Goal: Register for event/course

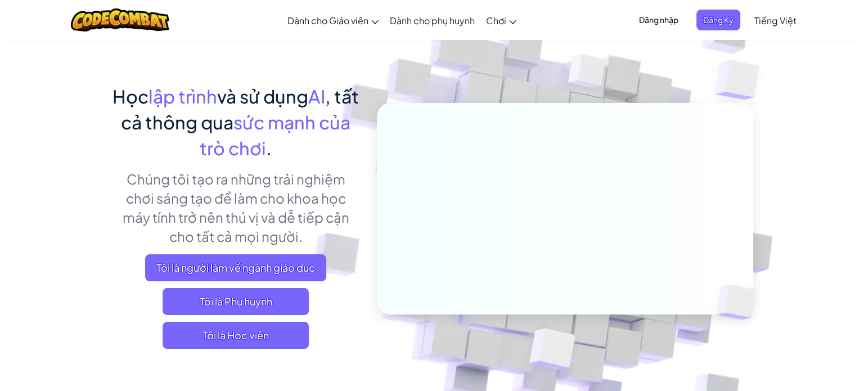
scroll to position [56, 0]
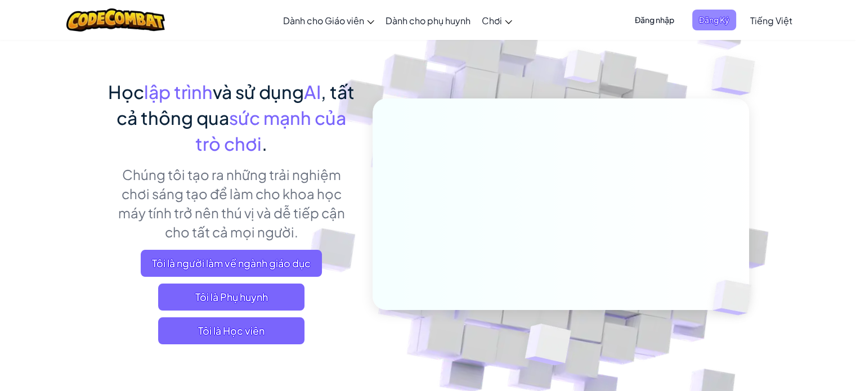
click at [709, 22] on span "Đăng Ký" at bounding box center [714, 20] width 44 height 21
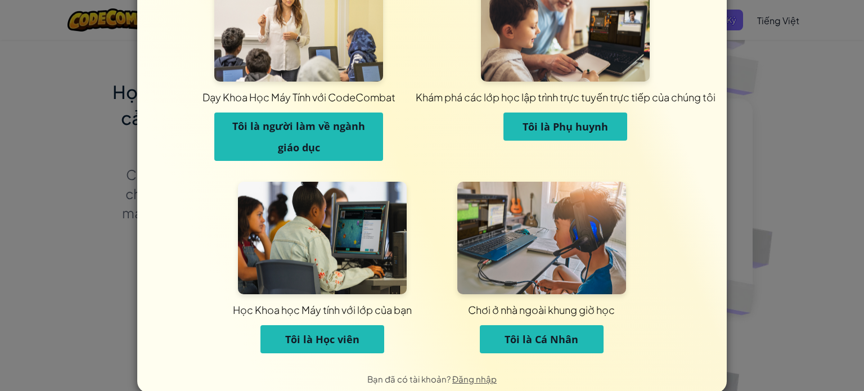
scroll to position [74, 0]
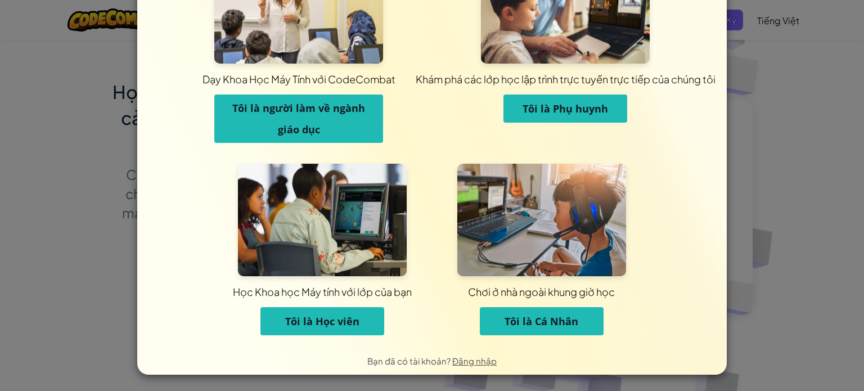
click at [514, 319] on span "Tôi là Cá Nhân" at bounding box center [542, 322] width 74 height 14
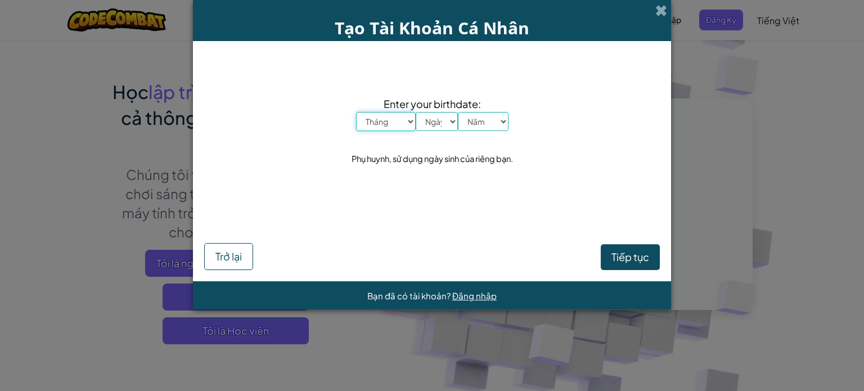
scroll to position [0, 0]
click at [410, 119] on select "Tháng Tháng Một Tháng Hai Tháng Ba Tháng Tư Tháng Năm Tháng Sáu Tháng Bảy Tháng…" at bounding box center [386, 121] width 60 height 19
select select "5"
click at [356, 112] on select "Tháng Tháng Một Tháng Hai Tháng Ba Tháng Tư Tháng Năm Tháng Sáu Tháng Bảy Tháng…" at bounding box center [386, 121] width 60 height 19
click at [446, 120] on select "Ngày 1 2 3 4 5 6 7 8 9 10 11 12 13 14 15 16 17 18 19 20 21 22 23 24 25 26 27 28…" at bounding box center [437, 121] width 42 height 19
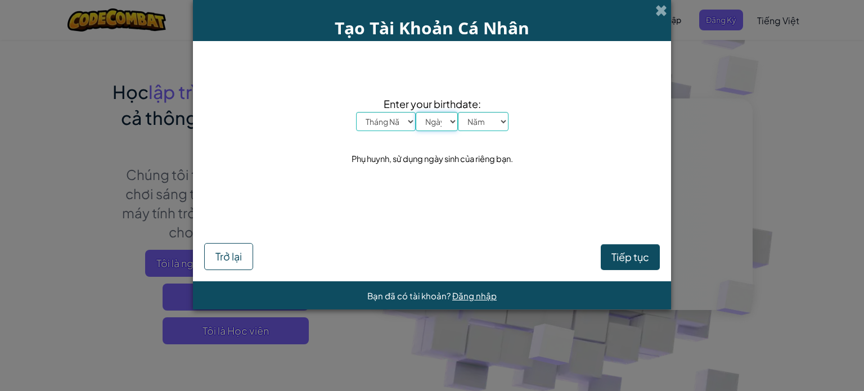
click at [416, 112] on select "Ngày 1 2 3 4 5 6 7 8 9 10 11 12 13 14 15 16 17 18 19 20 21 22 23 24 25 26 27 28…" at bounding box center [437, 121] width 42 height 19
click at [441, 128] on select "Ngày 1 2 3 4 5 6 7 8 9 10 11 12 13 14 15 16 17 18 19 20 21 22 23 24 25 26 27 28…" at bounding box center [437, 121] width 42 height 19
select select "19"
click at [416, 112] on select "Ngày 1 2 3 4 5 6 7 8 9 10 11 12 13 14 15 16 17 18 19 20 21 22 23 24 25 26 27 28…" at bounding box center [437, 121] width 42 height 19
click at [489, 127] on select "Năm 2025 2024 2023 2022 2021 2020 2019 2018 2017 2016 2015 2014 2013 2012 2011 …" at bounding box center [483, 121] width 51 height 19
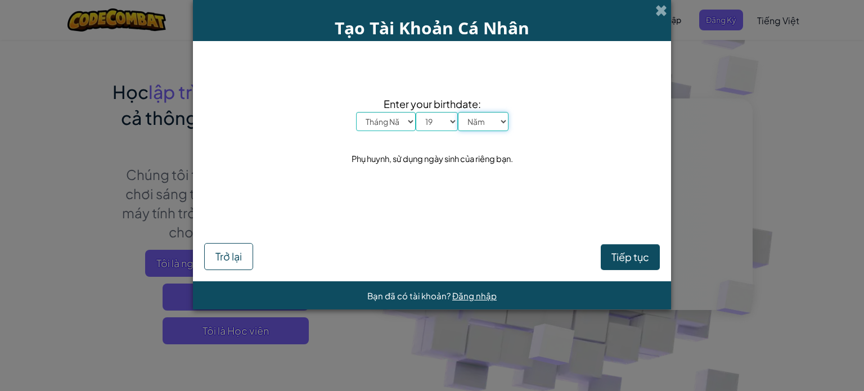
select select "2004"
click at [458, 112] on select "Năm 2025 2024 2023 2022 2021 2020 2019 2018 2017 2016 2015 2014 2013 2012 2011 …" at bounding box center [483, 121] width 51 height 19
click at [619, 264] on button "Tiếp tục" at bounding box center [630, 257] width 59 height 26
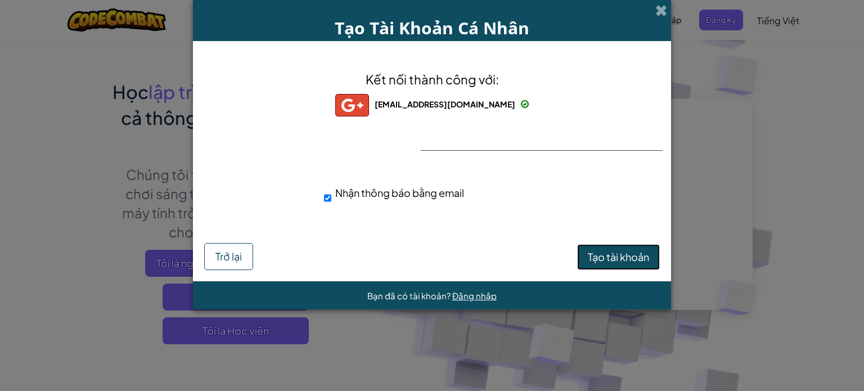
click at [602, 256] on span "Tạo tài khoản" at bounding box center [618, 256] width 61 height 13
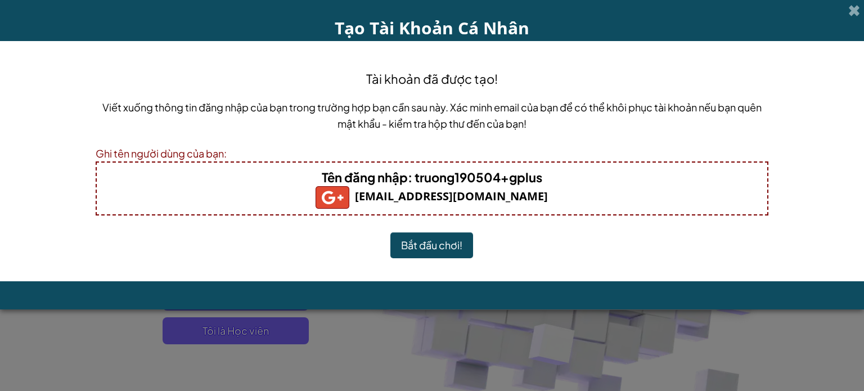
click at [421, 245] on button "Bắt đầu chơi!" at bounding box center [432, 245] width 83 height 26
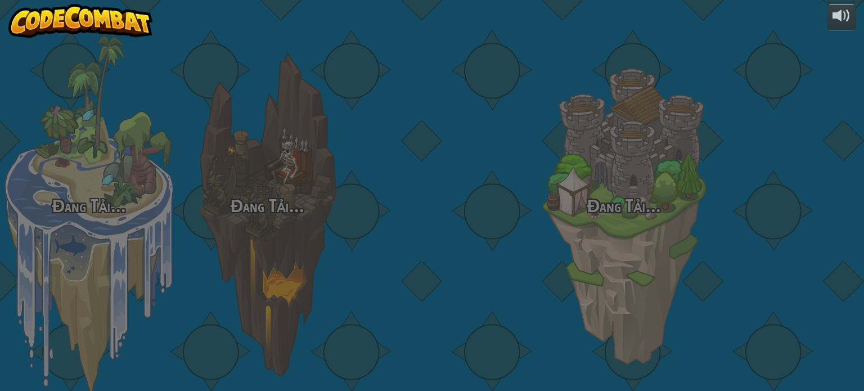
select select "vi"
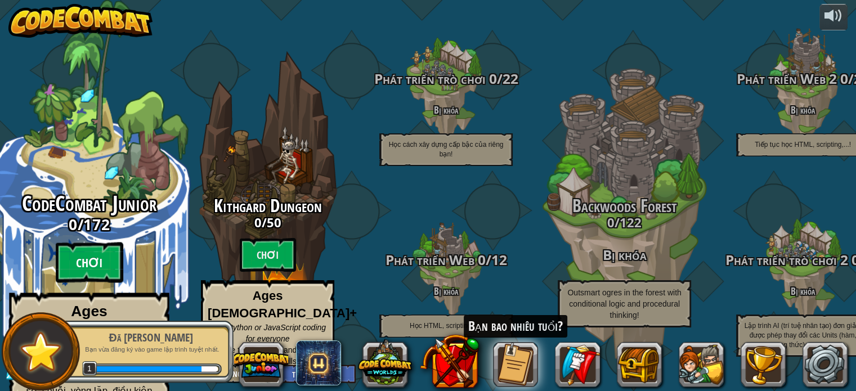
click at [101, 259] on btn "Chơi" at bounding box center [90, 263] width 68 height 41
select select "vi"
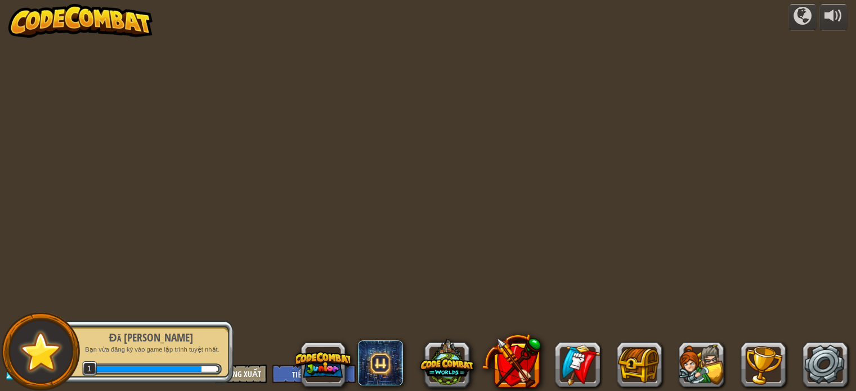
select select "vi"
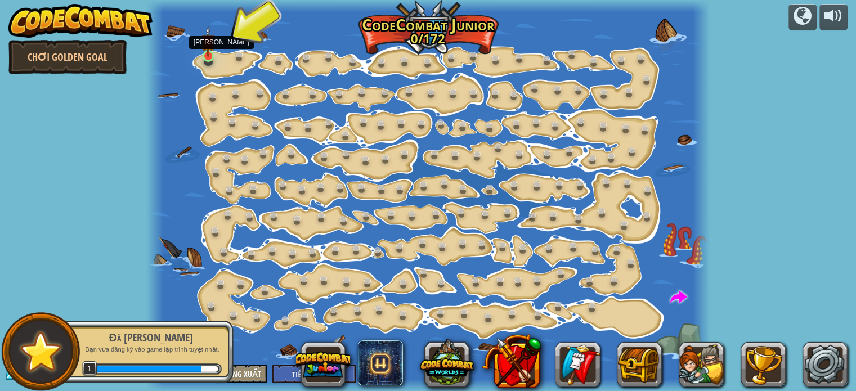
click at [210, 53] on img at bounding box center [208, 41] width 14 height 31
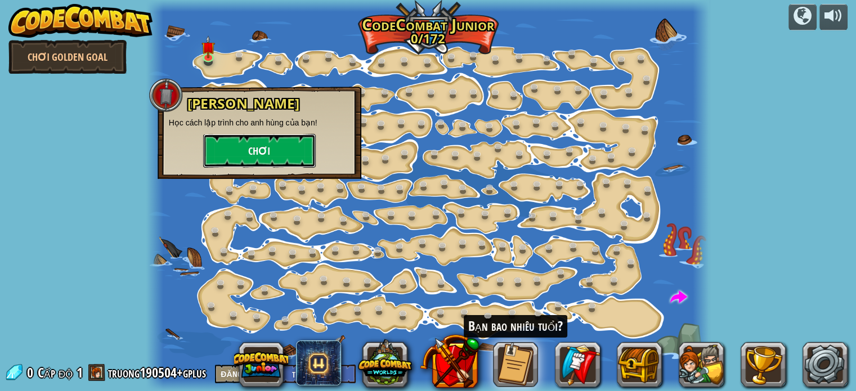
click at [258, 156] on button "Chơi" at bounding box center [259, 151] width 113 height 34
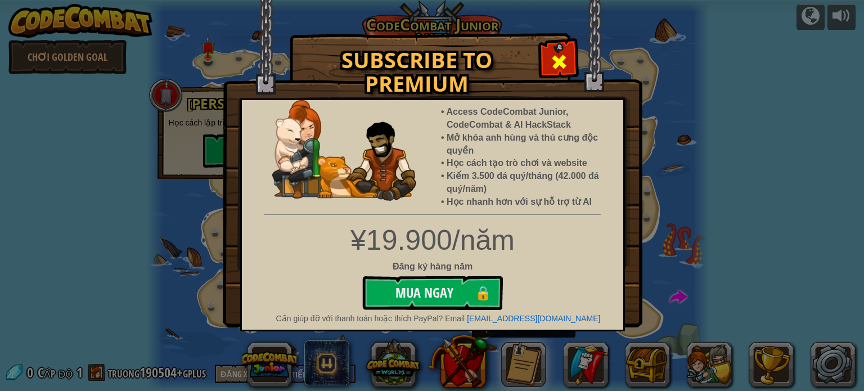
click at [555, 60] on span at bounding box center [559, 62] width 18 height 18
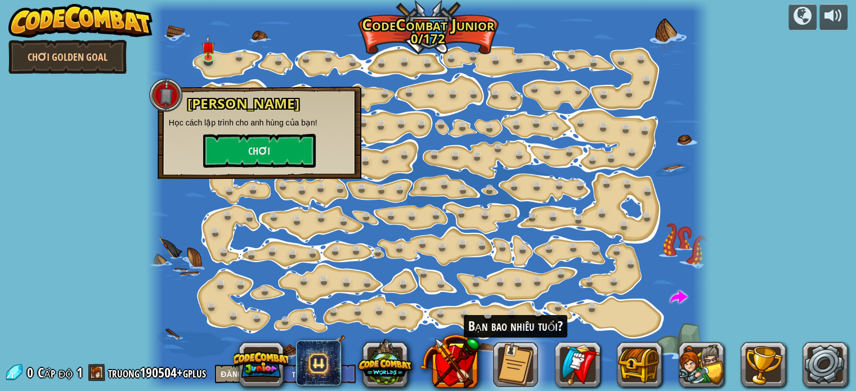
click at [114, 202] on div "powered by Chơi Golden Goal Biến Đổi Bước (Bị khóa) Thay đổi [MEDICAL_DATA] số …" at bounding box center [428, 195] width 856 height 391
click at [241, 153] on button "Chơi" at bounding box center [259, 151] width 113 height 34
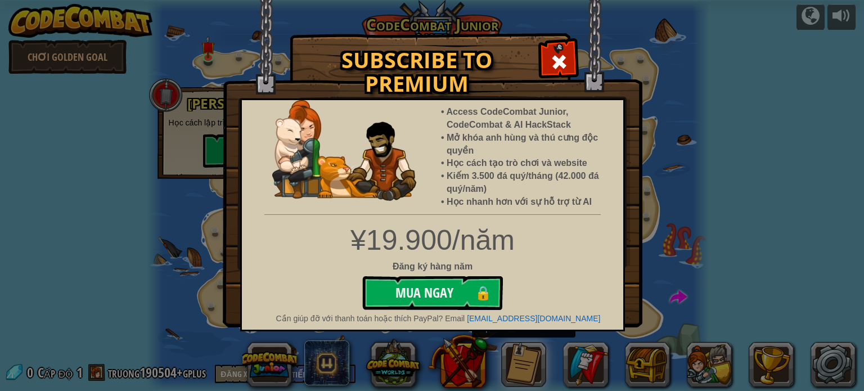
click at [576, 58] on img at bounding box center [433, 164] width 420 height 328
click at [572, 60] on div at bounding box center [558, 60] width 35 height 35
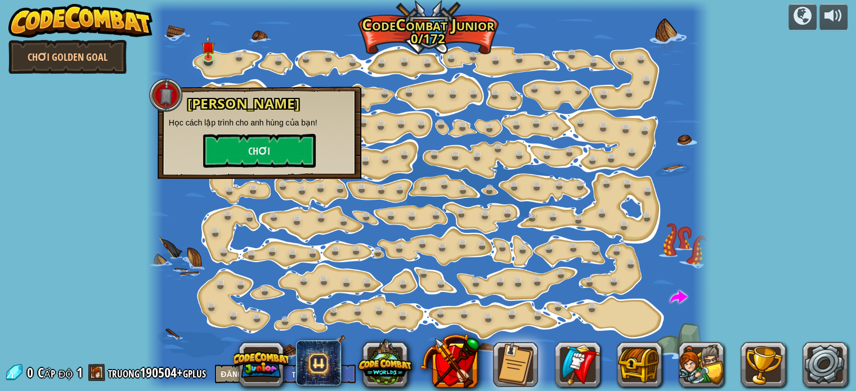
click at [108, 253] on div "powered by Chơi Golden Goal Biến Đổi Bước (Bị khóa) Thay đổi [MEDICAL_DATA] số …" at bounding box center [428, 195] width 856 height 391
click at [97, 57] on link "Chơi Golden Goal" at bounding box center [67, 57] width 118 height 34
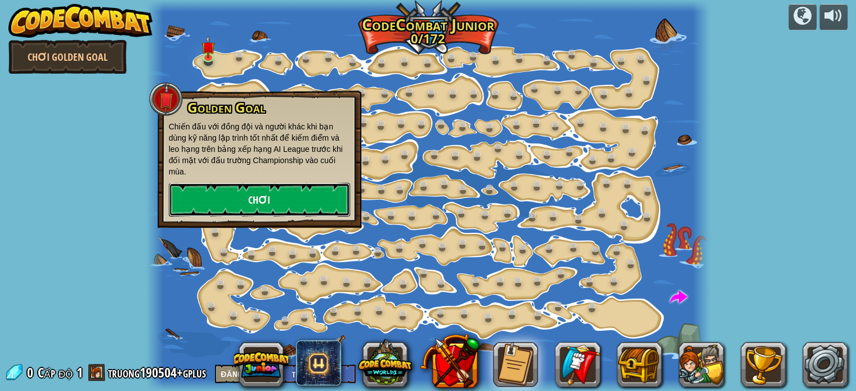
click at [212, 188] on link "Chơi" at bounding box center [259, 200] width 181 height 34
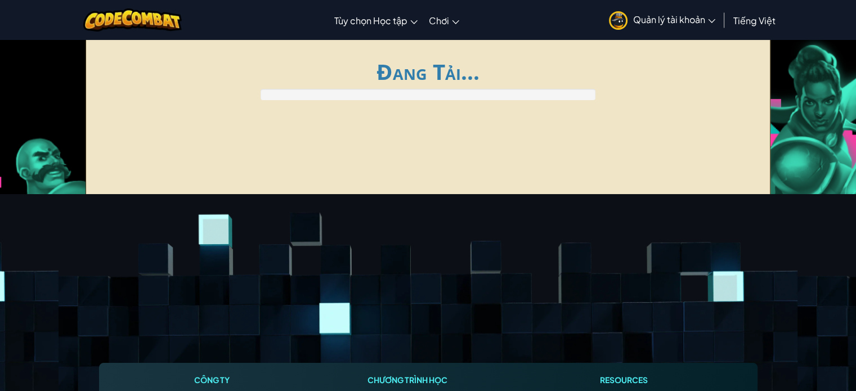
click at [212, 188] on div "Global AI League ends at [DATE] 15:59 Thang điểm Những trận đấu của tôi Đang Tả…" at bounding box center [428, 121] width 685 height 169
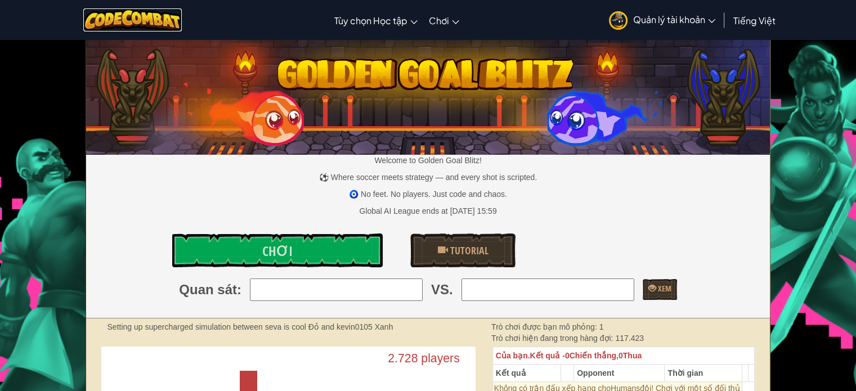
click at [104, 16] on img at bounding box center [132, 19] width 98 height 23
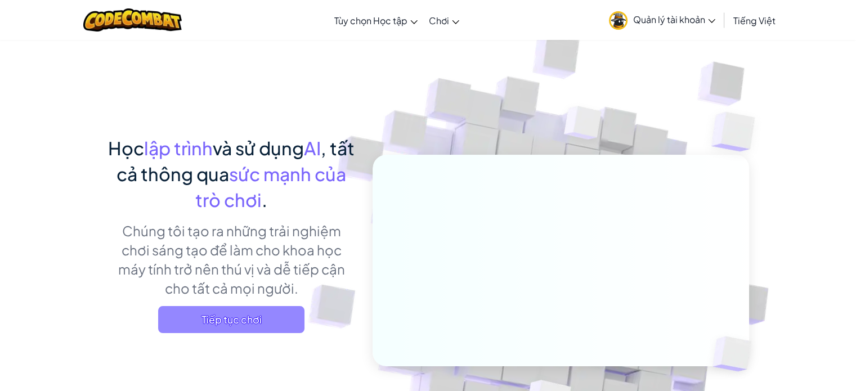
click at [253, 319] on span "Tiếp tục chơi" at bounding box center [231, 319] width 146 height 27
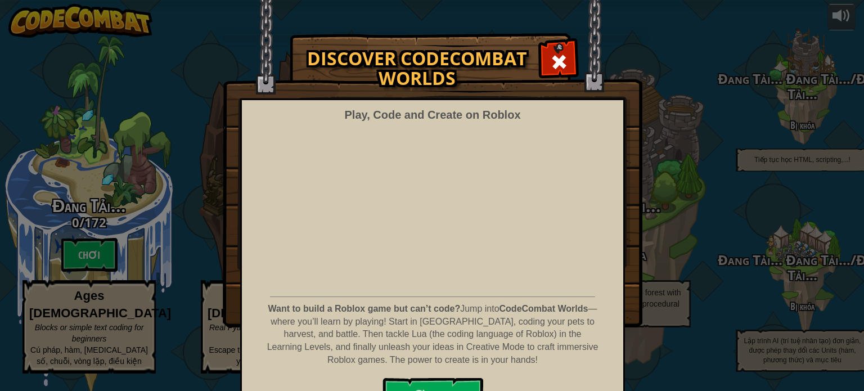
select select "vi"
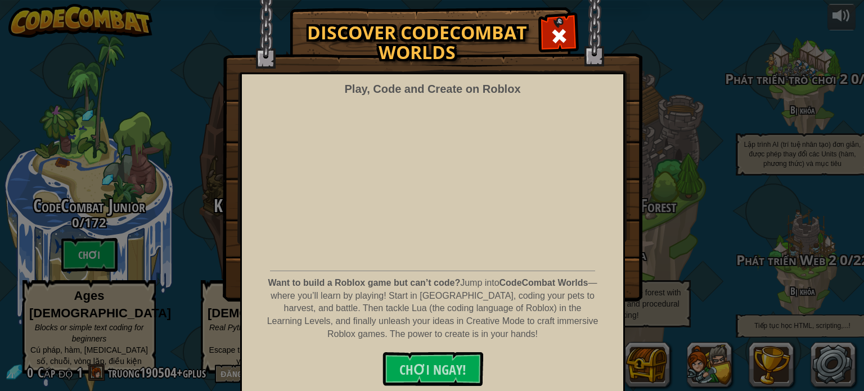
scroll to position [27, 0]
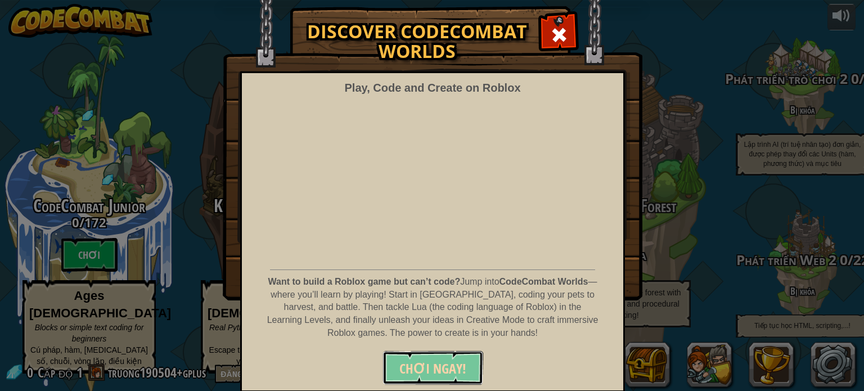
click at [428, 370] on span "CHƠI NGAY!" at bounding box center [433, 369] width 67 height 18
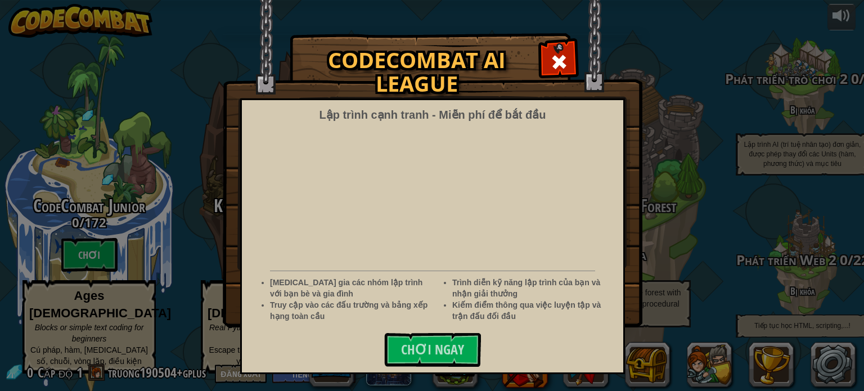
select select "vi"
click at [556, 65] on span at bounding box center [559, 62] width 18 height 18
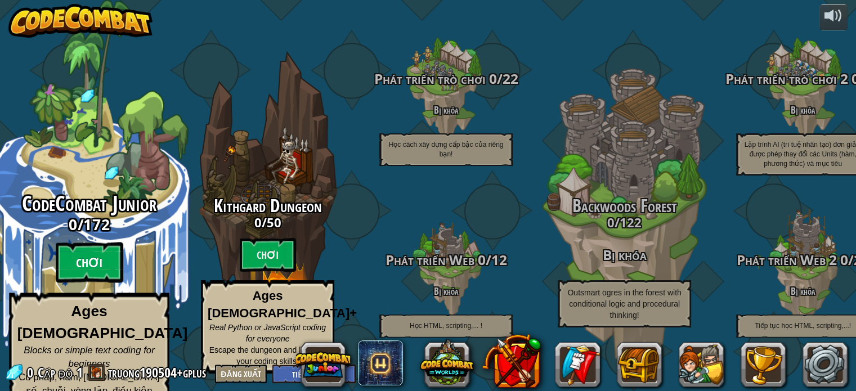
click at [77, 260] on btn "Chơi" at bounding box center [90, 263] width 68 height 41
select select "vi"
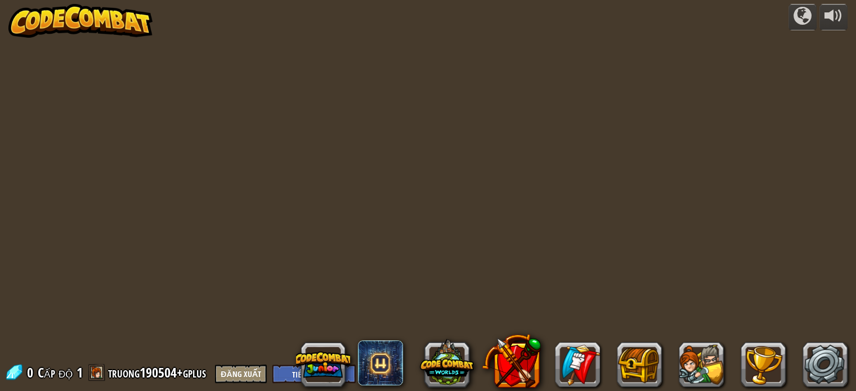
select select "vi"
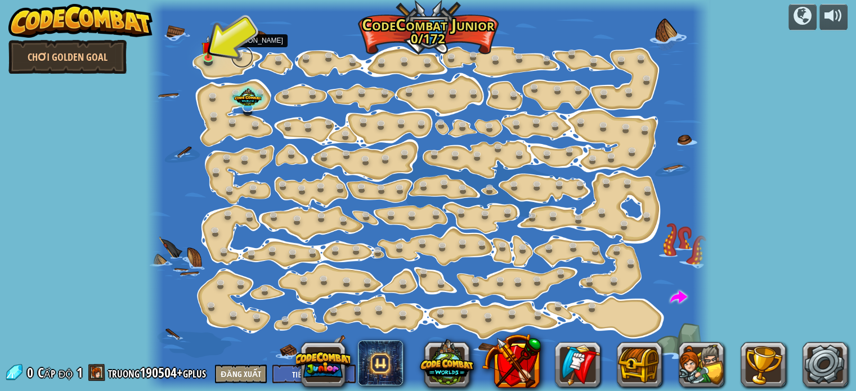
click at [239, 55] on link at bounding box center [242, 57] width 23 height 23
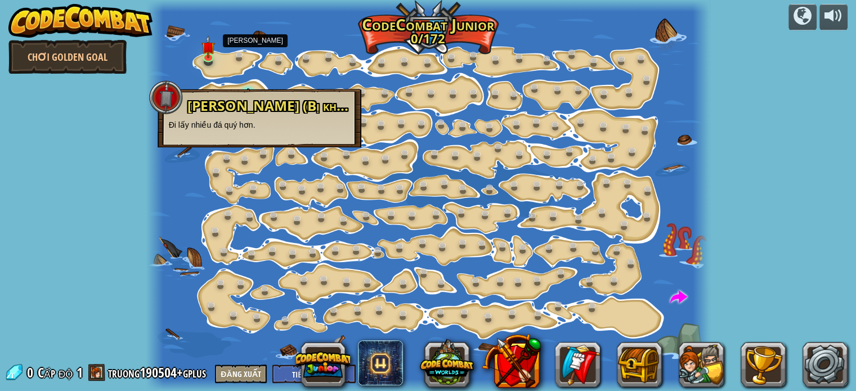
click at [194, 183] on div at bounding box center [428, 195] width 564 height 391
